Goal: Task Accomplishment & Management: Manage account settings

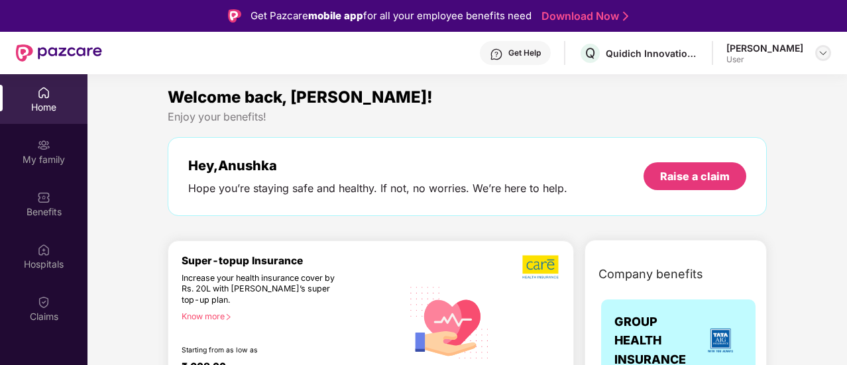
click at [816, 52] on div at bounding box center [823, 53] width 16 height 16
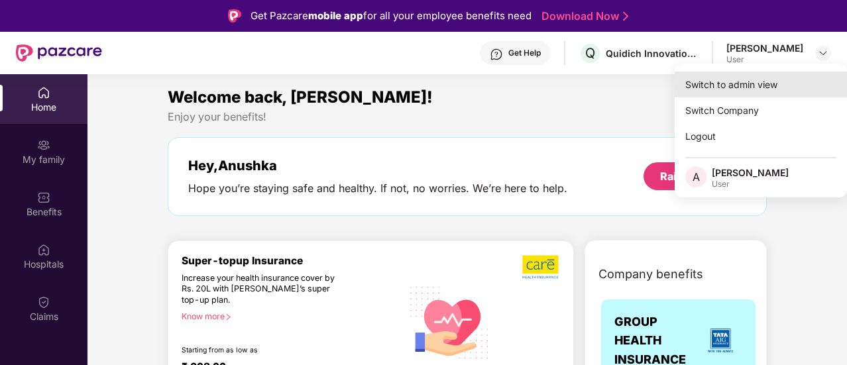
click at [745, 84] on div "Switch to admin view" at bounding box center [760, 85] width 172 height 26
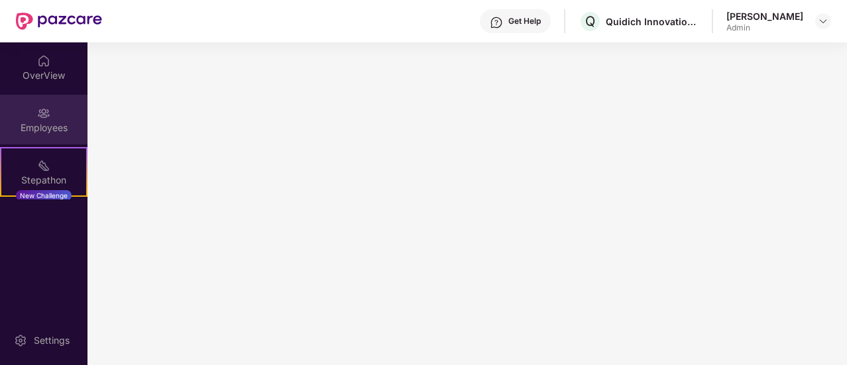
click at [42, 113] on img at bounding box center [43, 113] width 13 height 13
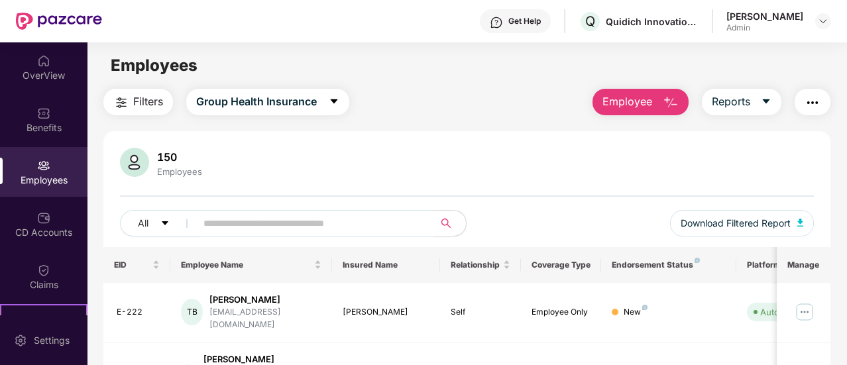
scroll to position [133, 0]
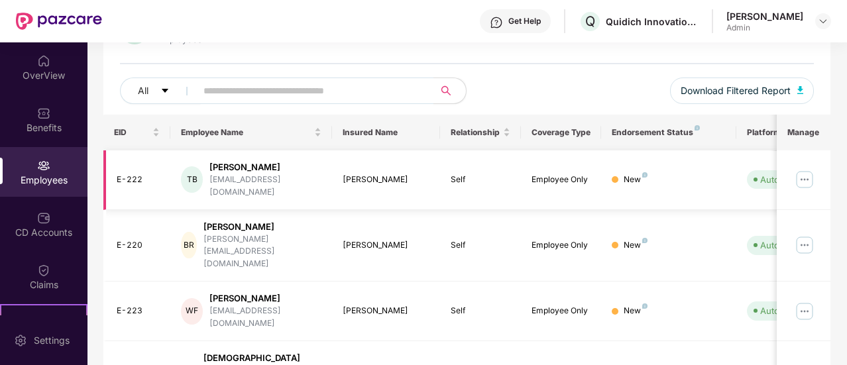
click at [228, 168] on div "[PERSON_NAME]" at bounding box center [265, 167] width 112 height 13
click at [805, 174] on img at bounding box center [804, 179] width 21 height 21
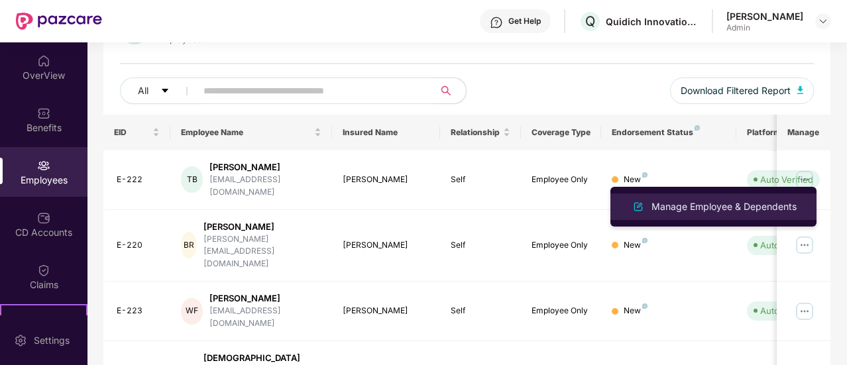
click at [755, 204] on div "Manage Employee & Dependents" at bounding box center [724, 206] width 150 height 15
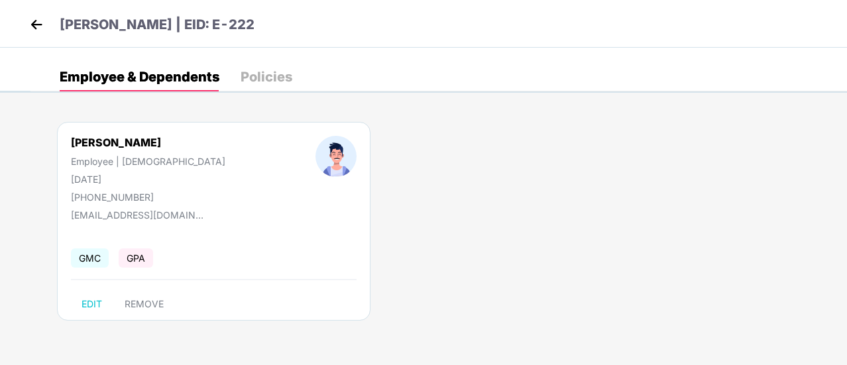
click at [25, 19] on div "[PERSON_NAME] | EID: E-222" at bounding box center [423, 24] width 847 height 48
click at [30, 21] on img at bounding box center [37, 25] width 20 height 20
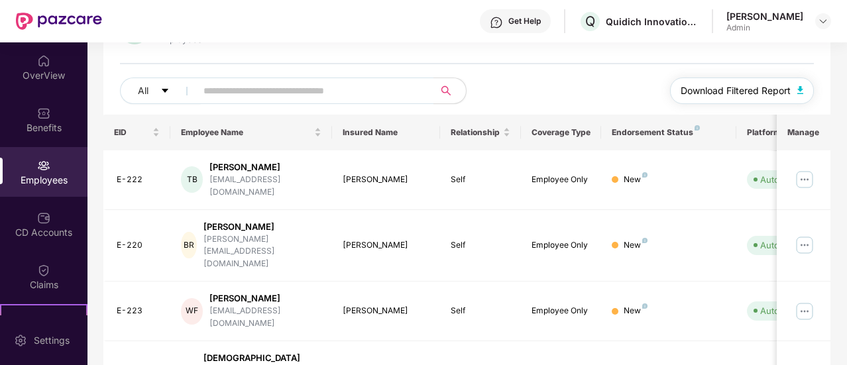
click at [795, 82] on button "Download Filtered Report" at bounding box center [742, 91] width 144 height 27
click at [371, 55] on div "150 Employees All Download Filtered Report" at bounding box center [466, 64] width 727 height 99
